Goal: Information Seeking & Learning: Learn about a topic

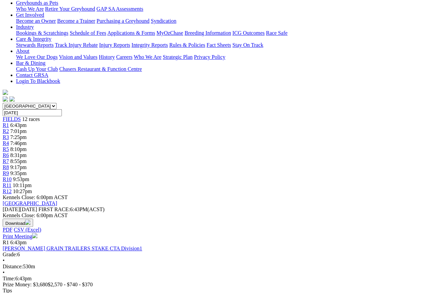
scroll to position [96, 0]
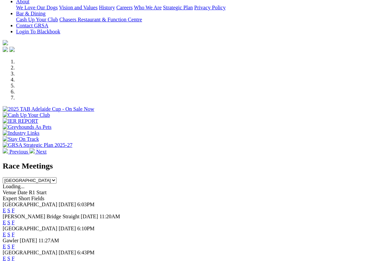
scroll to position [152, 0]
click at [15, 244] on link "F" at bounding box center [13, 247] width 3 height 6
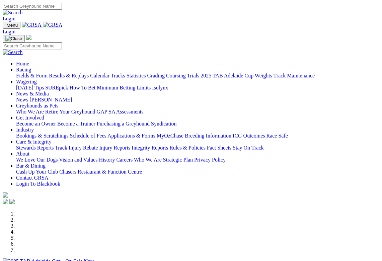
scroll to position [152, 0]
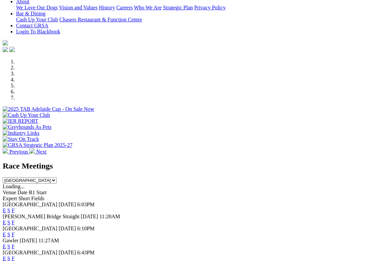
click at [15, 220] on link "F" at bounding box center [13, 223] width 3 height 6
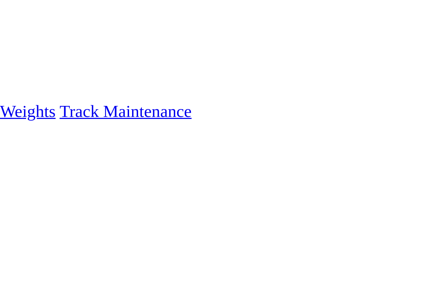
scroll to position [51, 0]
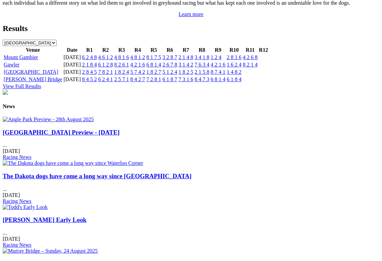
scroll to position [742, 0]
click at [155, 173] on link "The Dakota dogs have come a long way since [GEOGRAPHIC_DATA]" at bounding box center [97, 176] width 189 height 7
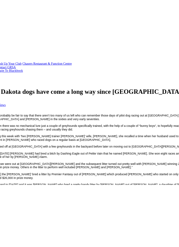
scroll to position [149, 0]
